Goal: Navigation & Orientation: Find specific page/section

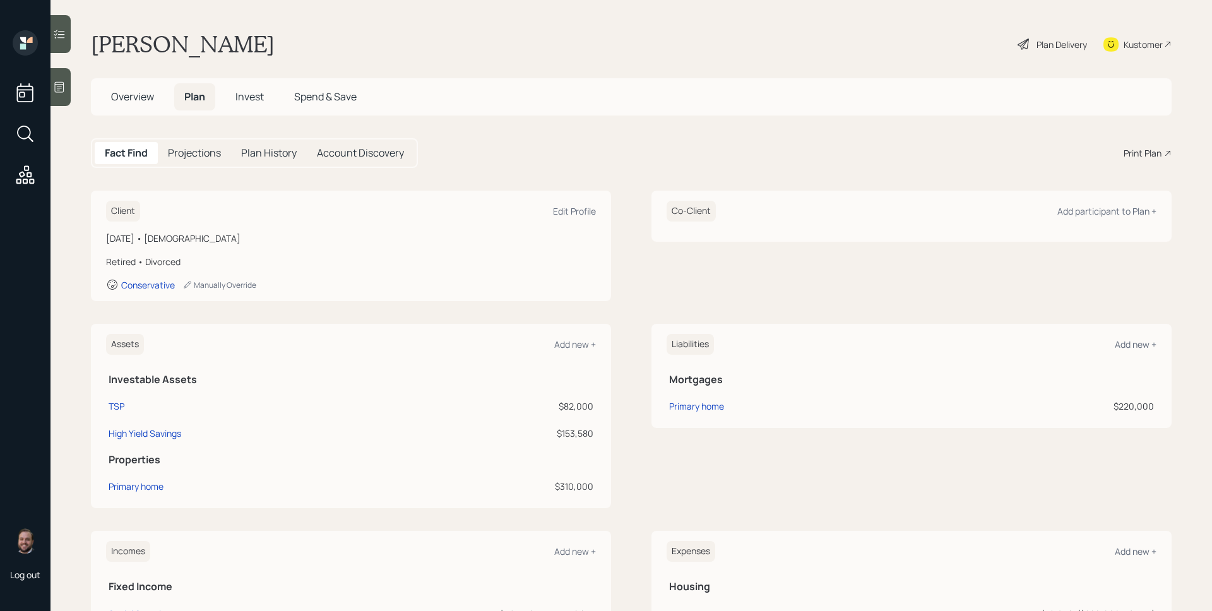
click at [252, 86] on h5 "Invest" at bounding box center [249, 96] width 49 height 27
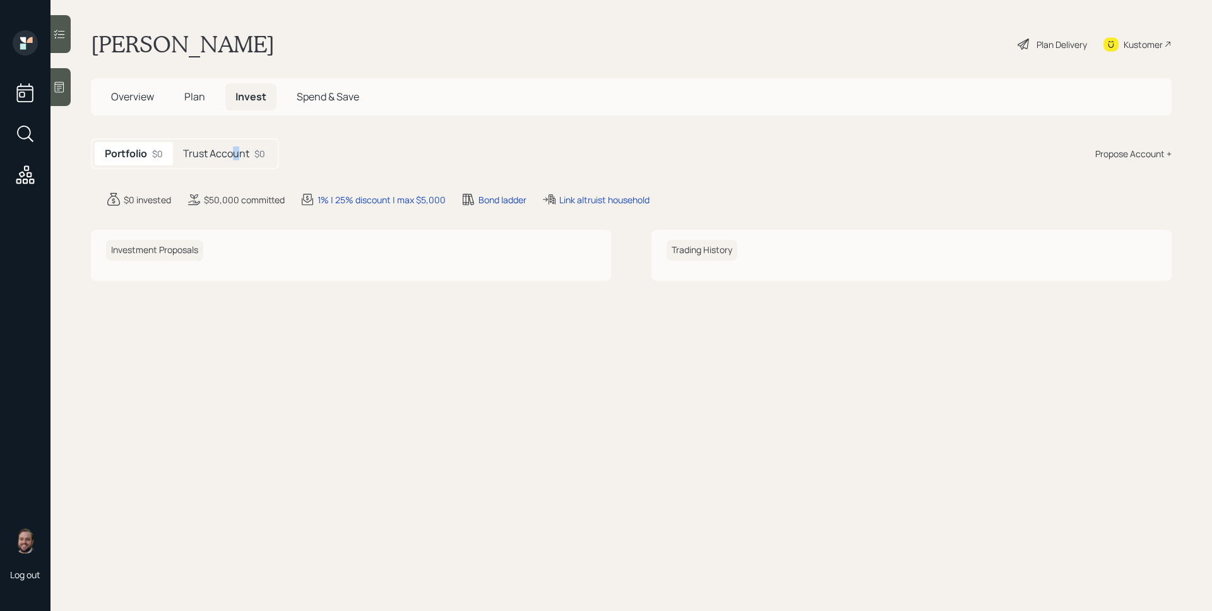
click at [237, 148] on h5 "Trust Account" at bounding box center [216, 154] width 66 height 12
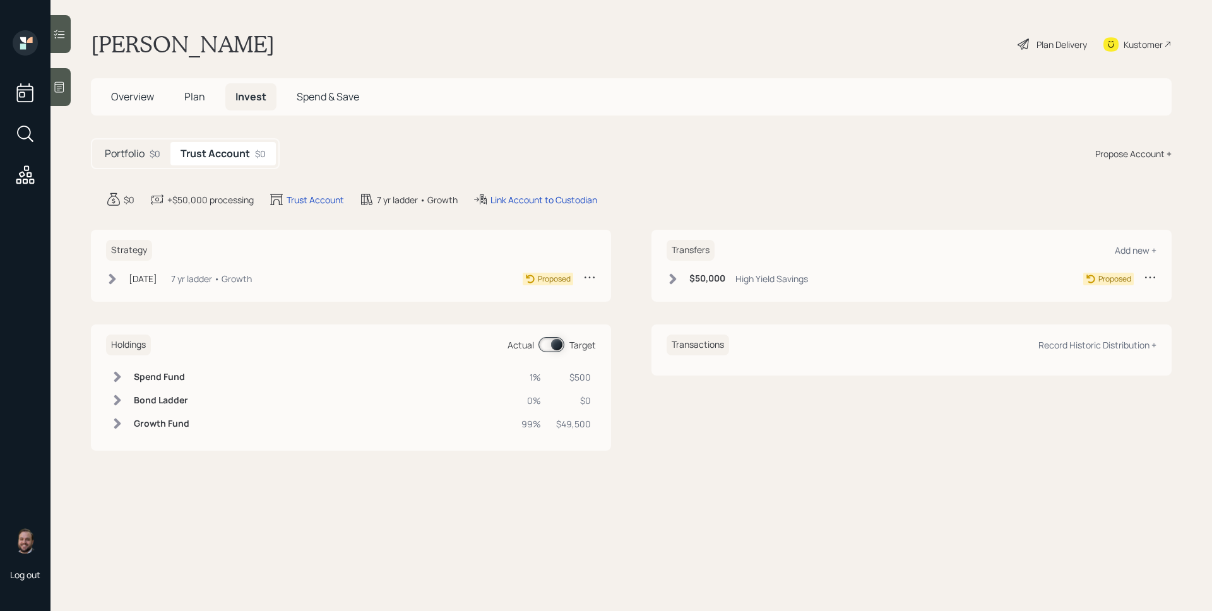
click at [184, 100] on span "Plan" at bounding box center [194, 97] width 21 height 14
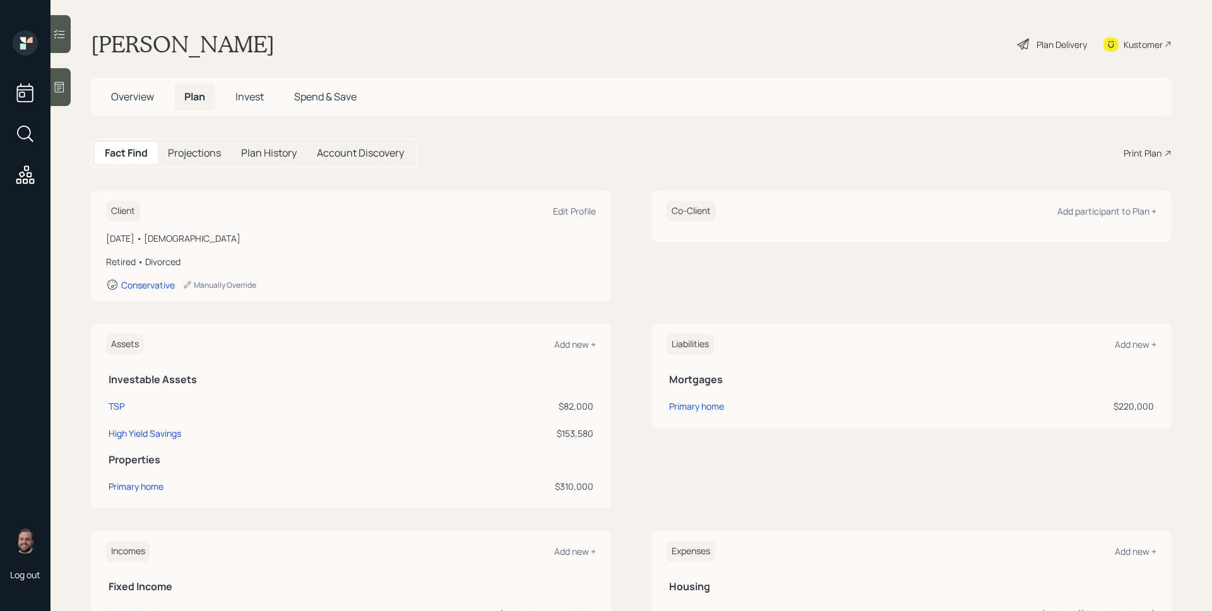
click at [69, 91] on div at bounding box center [60, 87] width 20 height 38
